Goal: Information Seeking & Learning: Find specific fact

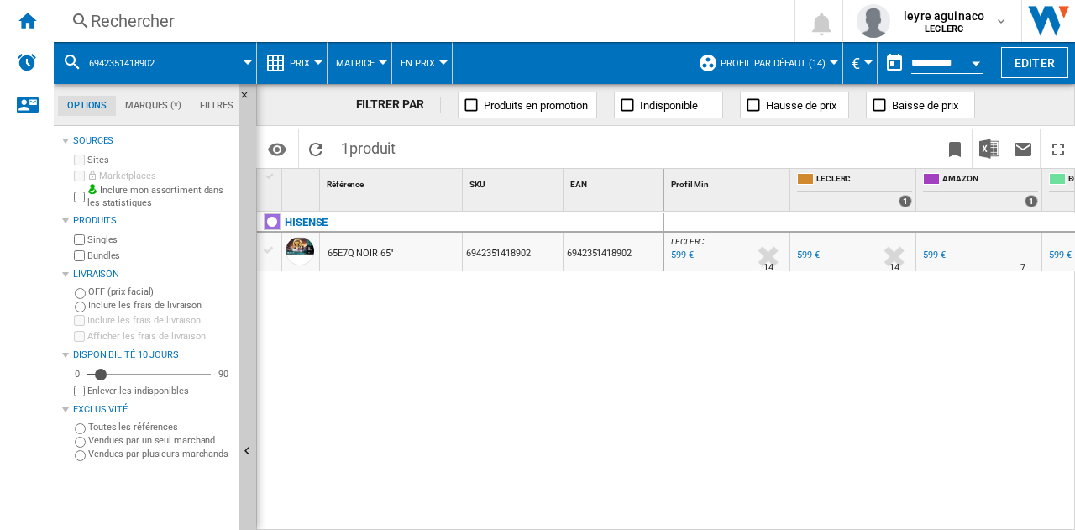
click at [443, 18] on div "Rechercher" at bounding box center [421, 21] width 660 height 24
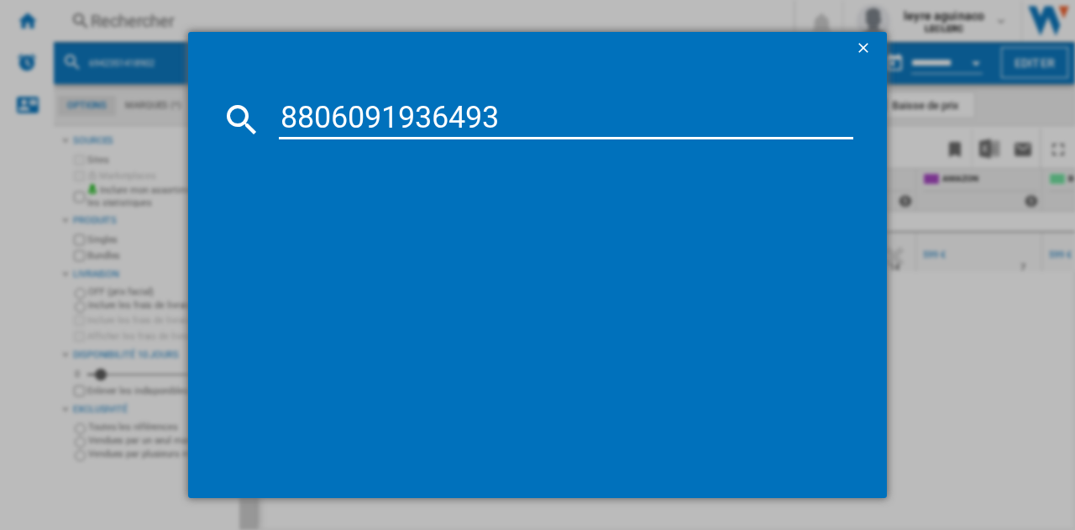
type input "8806091936493"
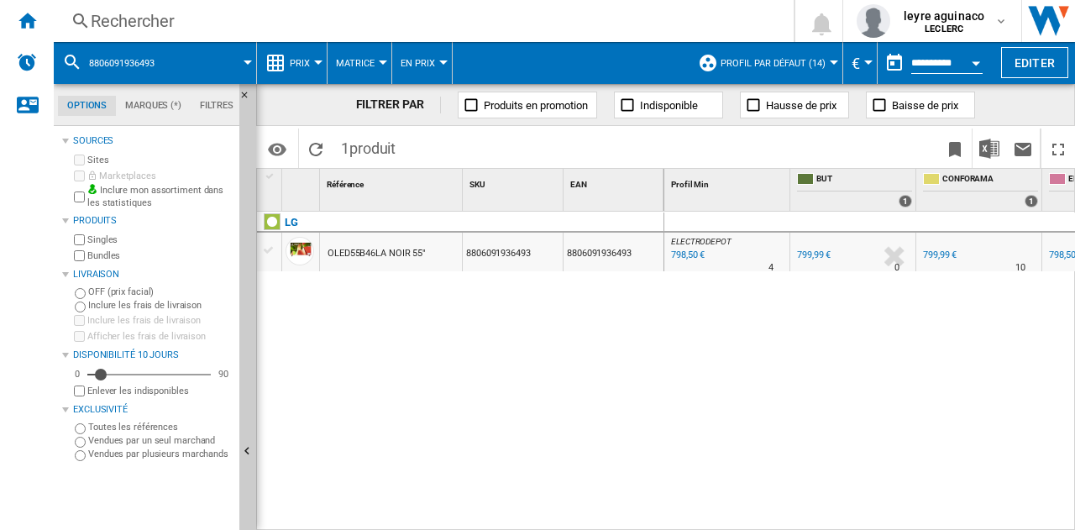
click at [768, 519] on div "ELECTRODEPOT : FR ELECTRODEPOT -1.0 % 798,50 € % N/A 4 ELECTRODEPOT : FR ELECTR…" at bounding box center [871, 372] width 412 height 320
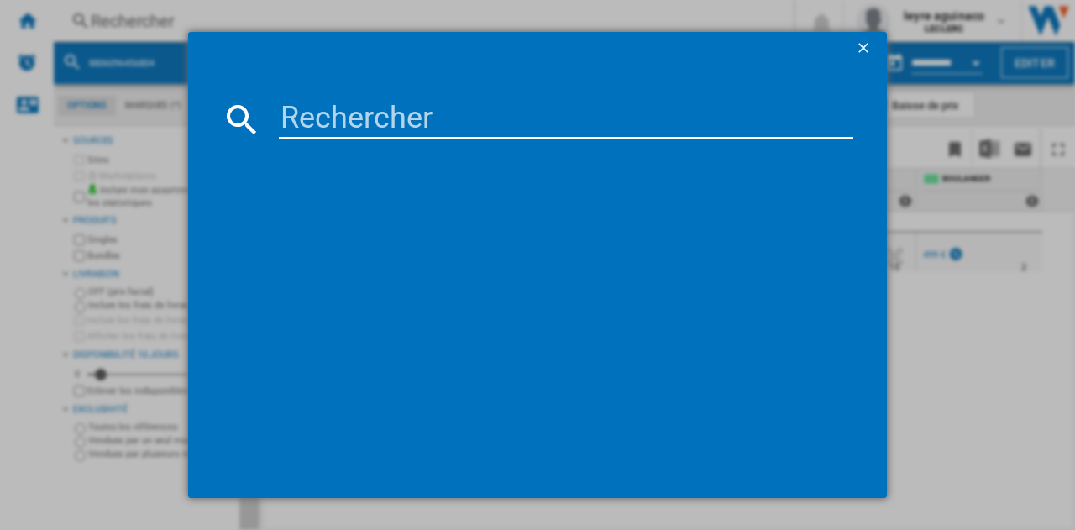
click at [543, 114] on input at bounding box center [566, 119] width 575 height 40
type input "8806096360576"
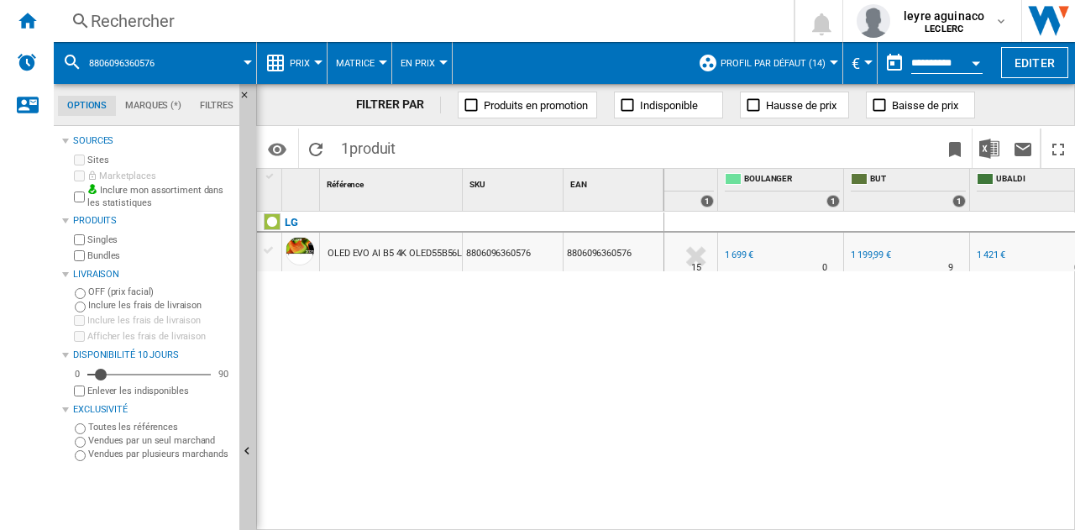
scroll to position [0, 344]
